Goal: Entertainment & Leisure: Consume media (video, audio)

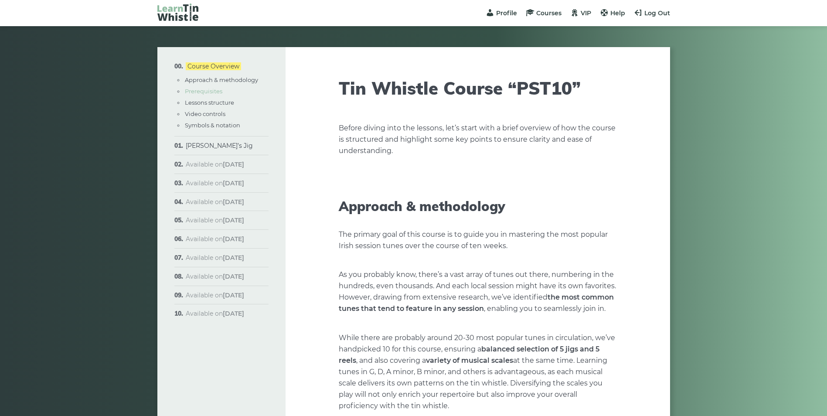
click at [220, 91] on link "Prerequisites" at bounding box center [203, 91] width 37 height 7
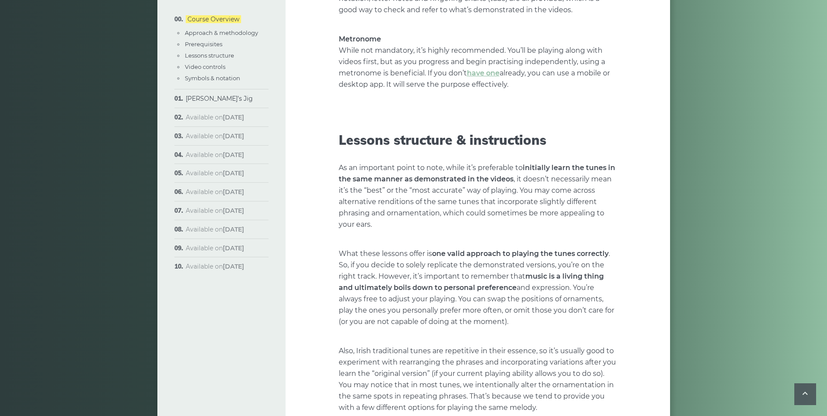
scroll to position [1212, 0]
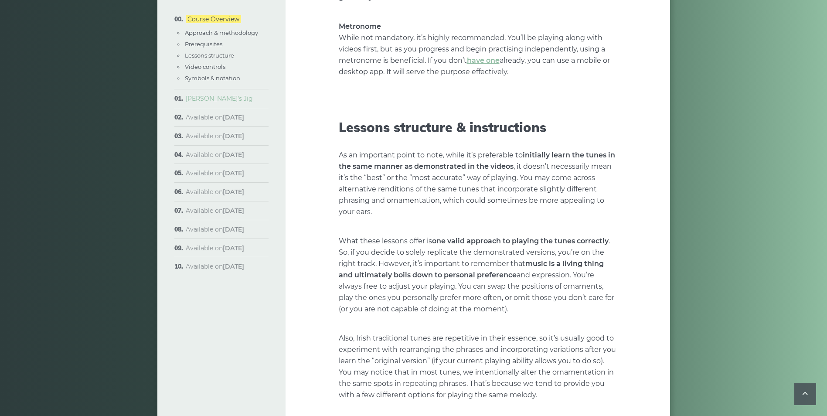
click at [213, 99] on link "[PERSON_NAME]’s Jig" at bounding box center [219, 99] width 67 height 8
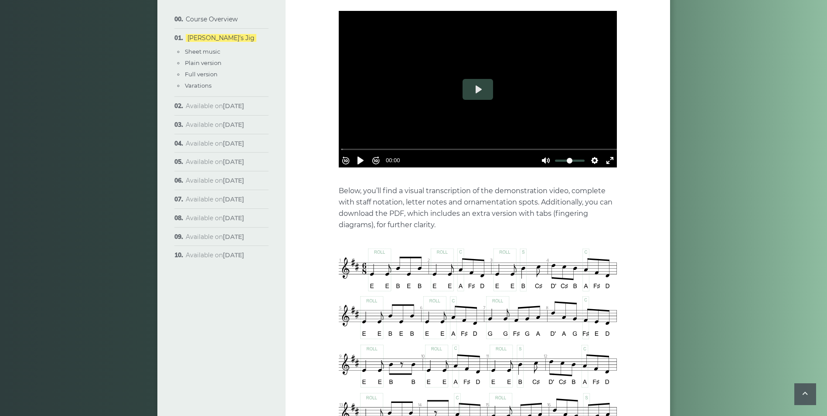
scroll to position [174, 0]
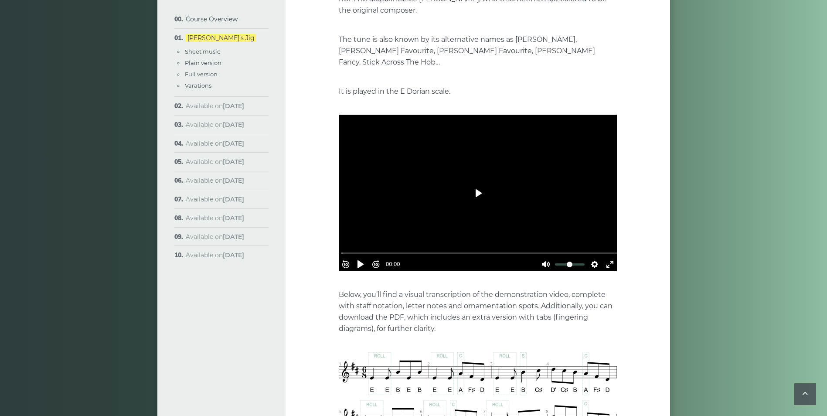
click at [478, 187] on button "Play" at bounding box center [477, 193] width 31 height 21
drag, startPoint x: 393, startPoint y: 238, endPoint x: 294, endPoint y: 238, distance: 99.4
click at [341, 249] on input "Seek" at bounding box center [479, 253] width 277 height 8
click at [380, 176] on div at bounding box center [478, 193] width 278 height 156
click at [490, 183] on button "Play" at bounding box center [477, 193] width 31 height 21
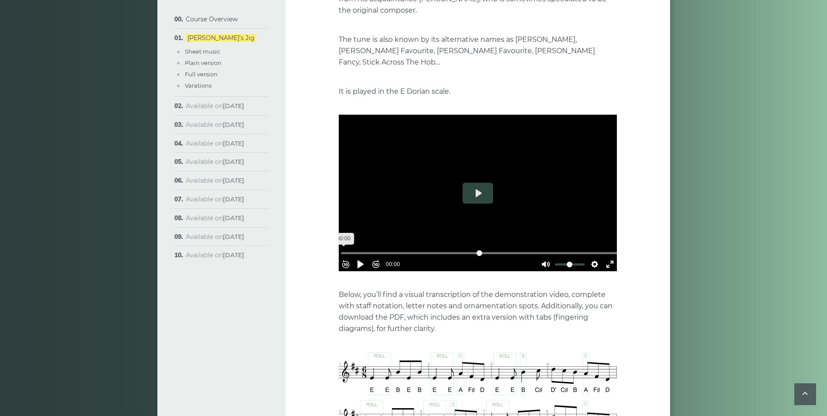
drag, startPoint x: 387, startPoint y: 239, endPoint x: 304, endPoint y: 236, distance: 83.3
click at [341, 249] on input "Seek" at bounding box center [479, 253] width 277 height 8
click at [411, 161] on div at bounding box center [478, 193] width 278 height 156
click at [473, 183] on button "Play" at bounding box center [477, 193] width 31 height 21
drag, startPoint x: 364, startPoint y: 238, endPoint x: 307, endPoint y: 197, distance: 70.2
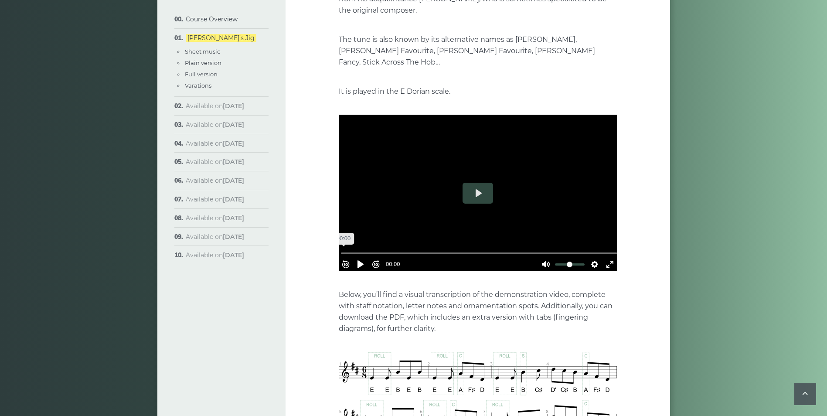
click at [341, 249] on input "Seek" at bounding box center [479, 253] width 277 height 8
click at [421, 186] on div at bounding box center [478, 193] width 278 height 156
click at [480, 186] on button "Play" at bounding box center [477, 193] width 31 height 21
drag, startPoint x: 362, startPoint y: 237, endPoint x: 340, endPoint y: 237, distance: 21.8
click at [341, 249] on input "Seek" at bounding box center [479, 253] width 277 height 8
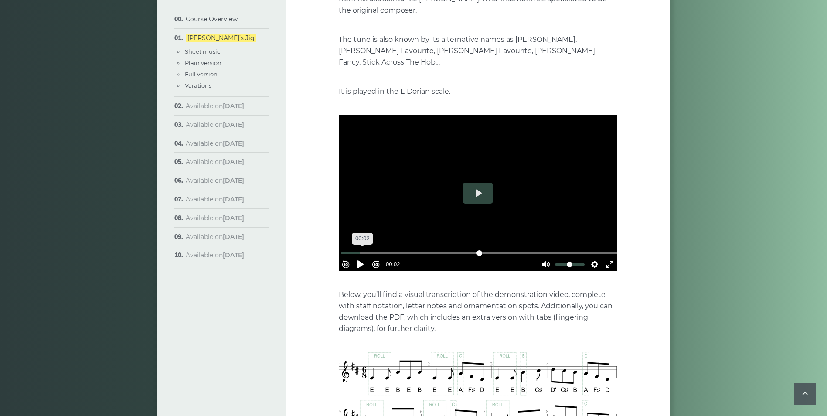
click at [366, 249] on input "Seek" at bounding box center [479, 253] width 277 height 8
click at [603, 257] on button "Exit fullscreen Enter fullscreen" at bounding box center [610, 264] width 14 height 14
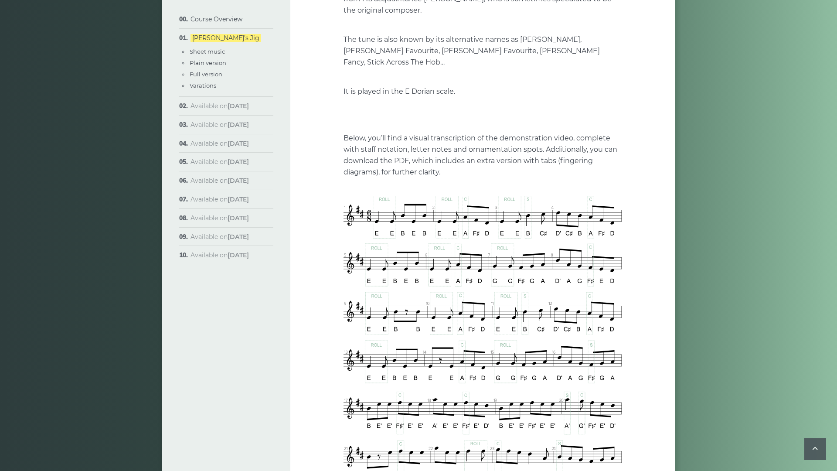
click at [346, 179] on input "Seek" at bounding box center [484, 175] width 277 height 8
click at [343, 193] on div at bounding box center [482, 115] width 278 height 156
drag, startPoint x: 265, startPoint y: 256, endPoint x: 293, endPoint y: 257, distance: 27.9
click at [343, 193] on div at bounding box center [482, 115] width 278 height 156
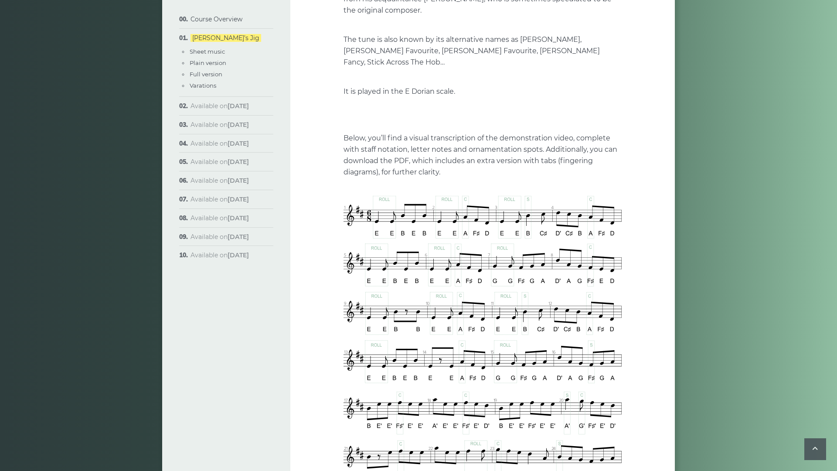
click at [467, 125] on button "Play" at bounding box center [482, 114] width 31 height 21
drag, startPoint x: 211, startPoint y: 452, endPoint x: 189, endPoint y: 450, distance: 21.8
click at [346, 179] on input "Seek" at bounding box center [484, 175] width 277 height 8
click at [424, 179] on input "Seek" at bounding box center [484, 175] width 277 height 8
click at [376, 179] on input "Seek" at bounding box center [484, 175] width 277 height 8
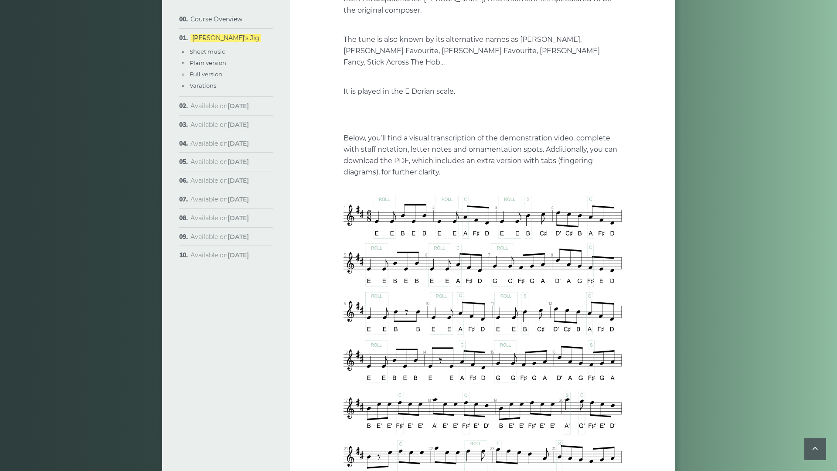
click at [462, 193] on div at bounding box center [482, 115] width 278 height 156
click at [404, 193] on div "Rewind 10s Pause Play Forward 10s % buffered 00:20 00:21 Unmute Mute Settings C…" at bounding box center [482, 174] width 278 height 37
click at [403, 193] on div "Rewind 10s Pause Play Forward 10s % buffered 00:20 00:21 Unmute Mute Settings C…" at bounding box center [482, 174] width 278 height 37
click at [401, 179] on input "Seek" at bounding box center [484, 175] width 277 height 8
click at [467, 125] on button "Play" at bounding box center [482, 114] width 31 height 21
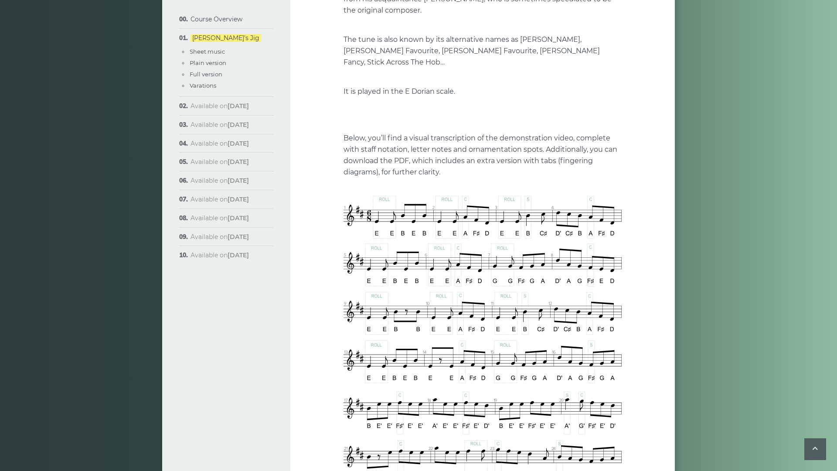
click at [399, 179] on input "Seek" at bounding box center [484, 175] width 277 height 8
click at [398, 193] on div at bounding box center [482, 115] width 278 height 156
click at [343, 171] on div at bounding box center [482, 115] width 278 height 156
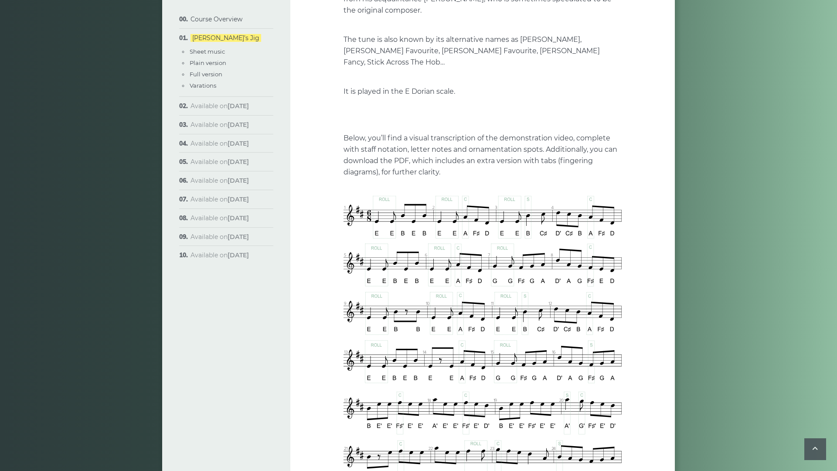
click at [622, 193] on button "Exit fullscreen Enter fullscreen" at bounding box center [615, 186] width 14 height 14
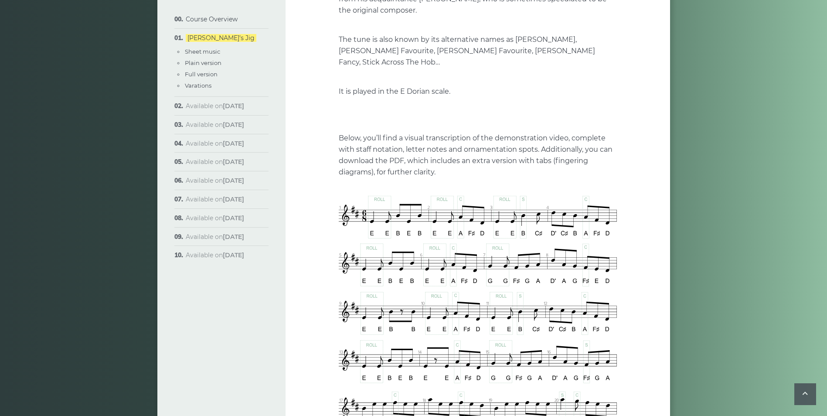
type input "****"
